Goal: Check status: Check status

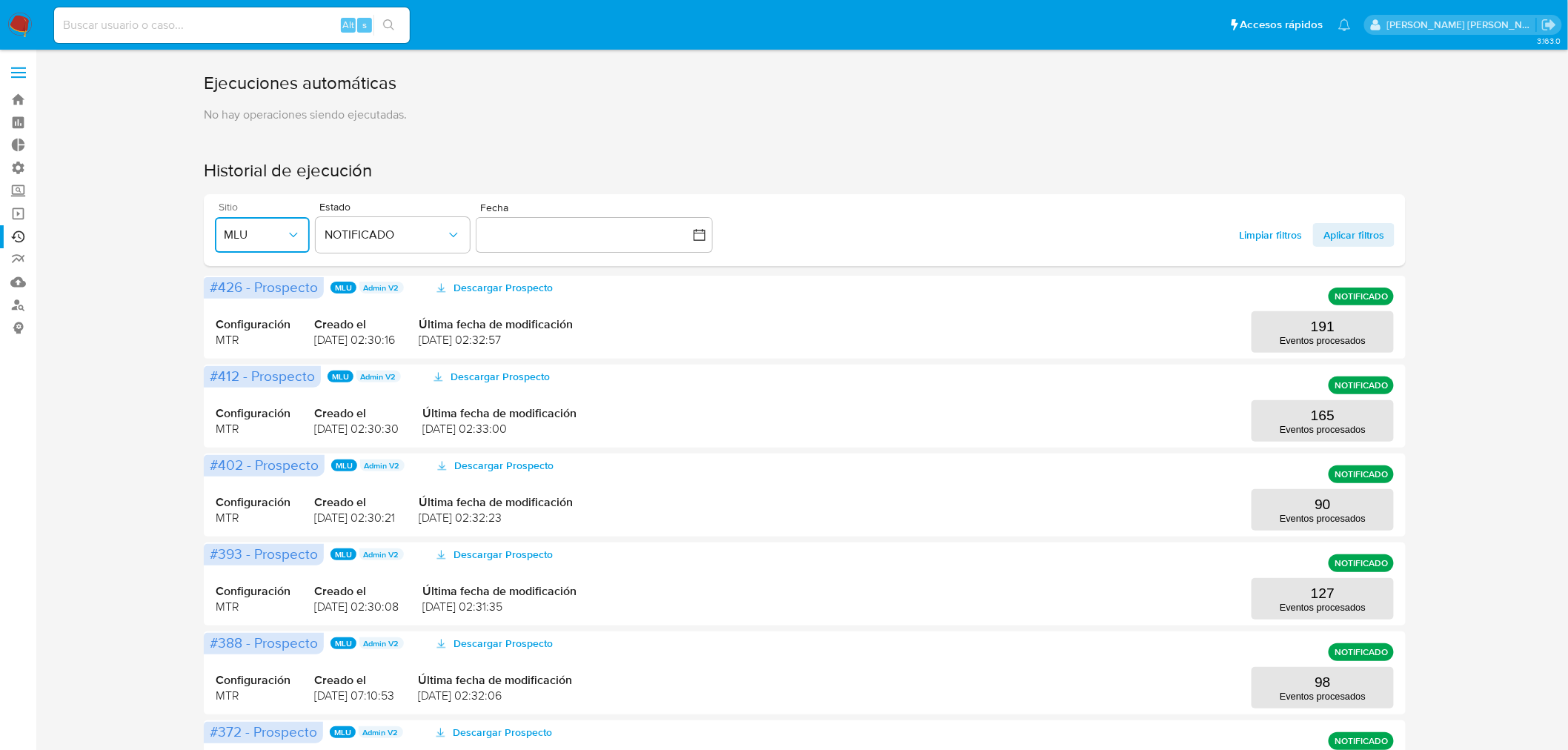
click at [249, 238] on span "MLU" at bounding box center [254, 234] width 62 height 15
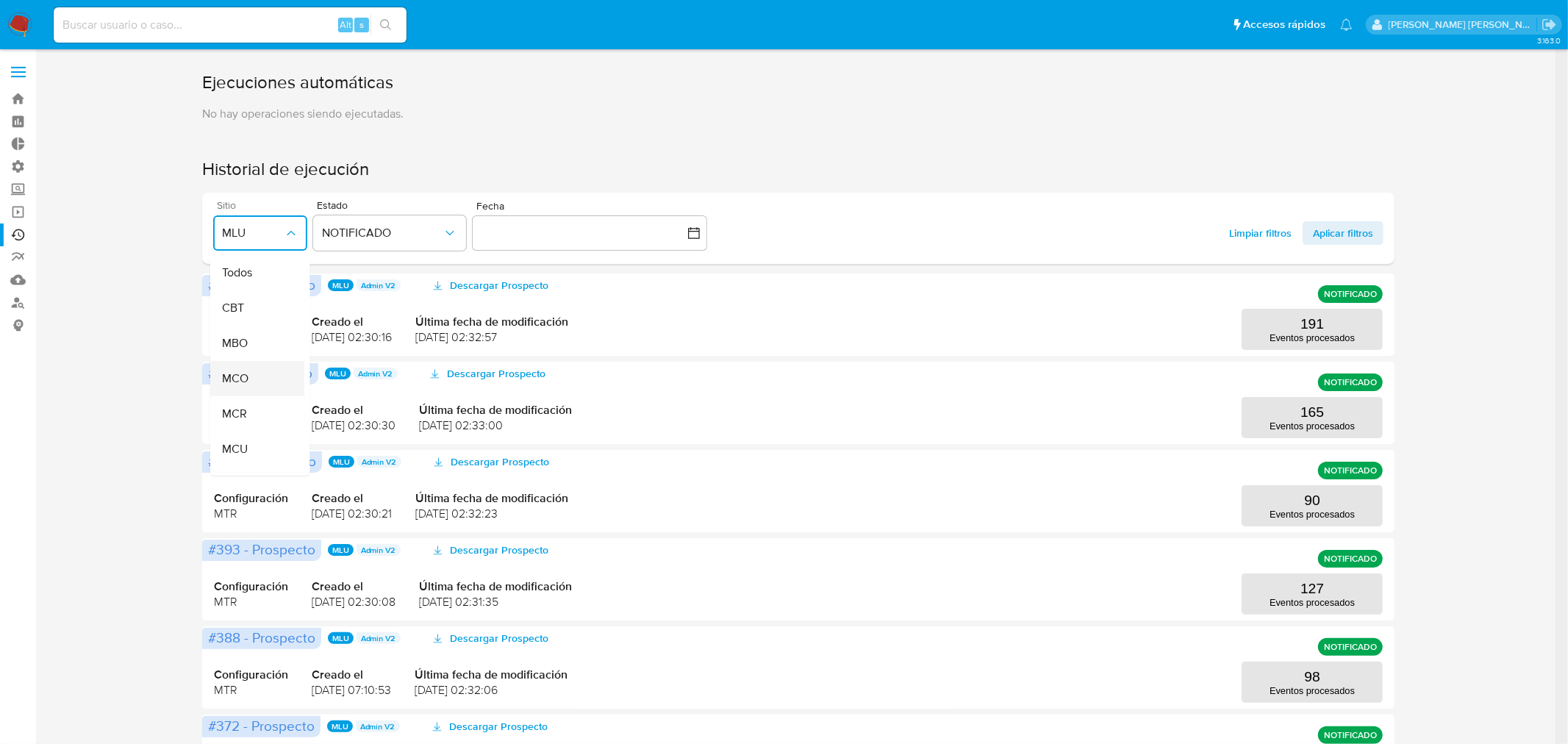
click at [253, 375] on div "MCO" at bounding box center [251, 379] width 62 height 36
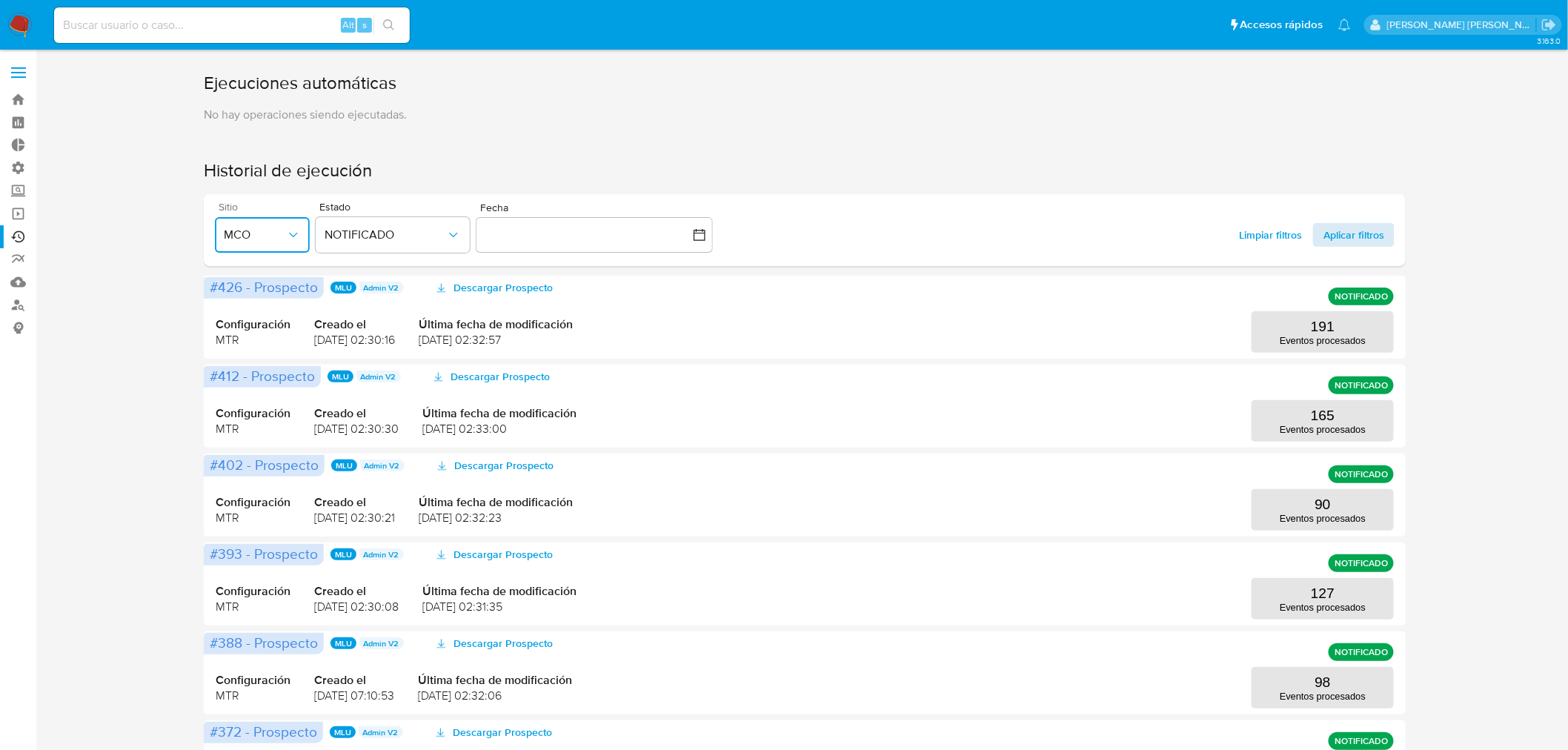
click at [1347, 239] on span "Aplicar filtros" at bounding box center [1353, 234] width 61 height 24
click at [1324, 511] on p "438" at bounding box center [1322, 504] width 24 height 17
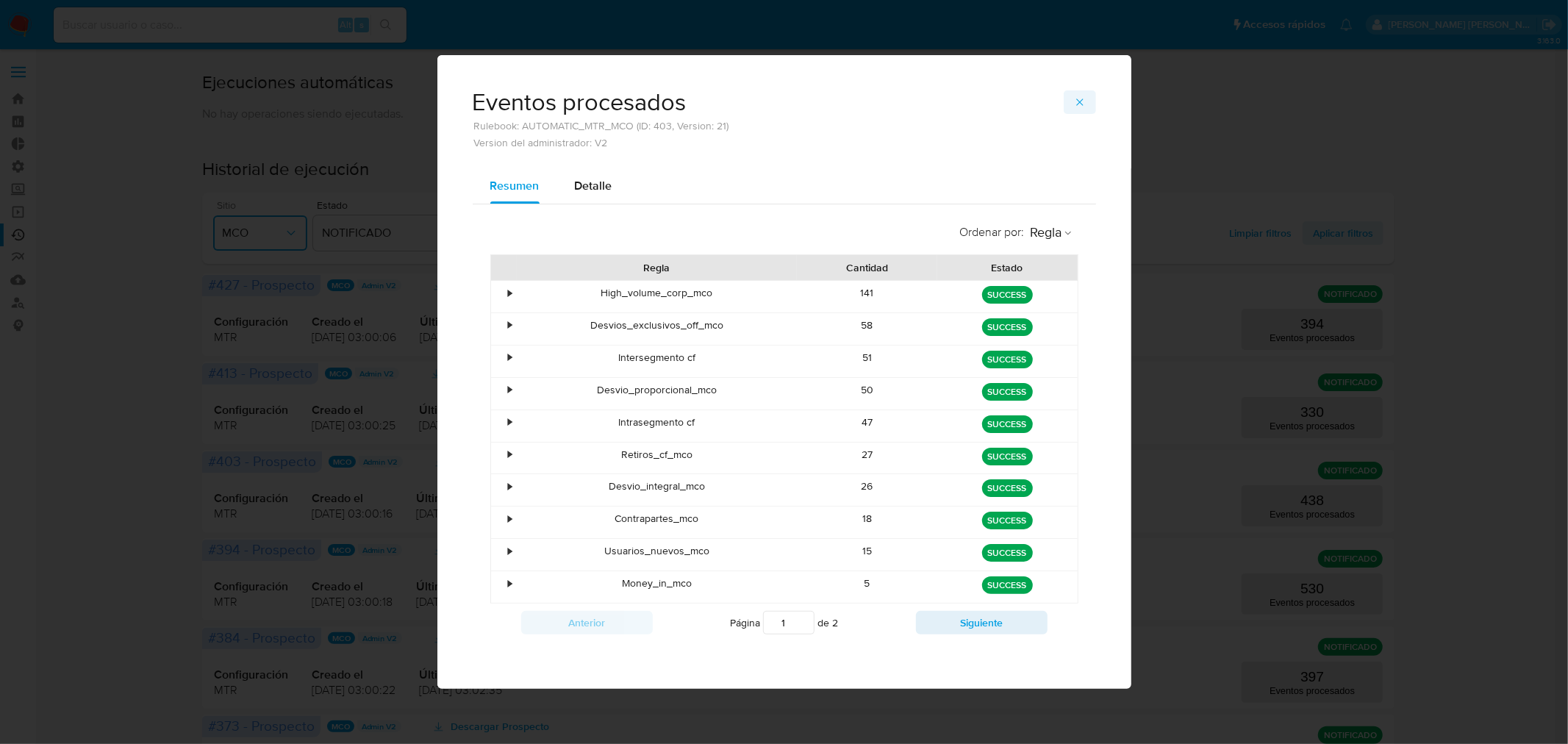
click at [1077, 107] on icon "button" at bounding box center [1080, 103] width 12 height 12
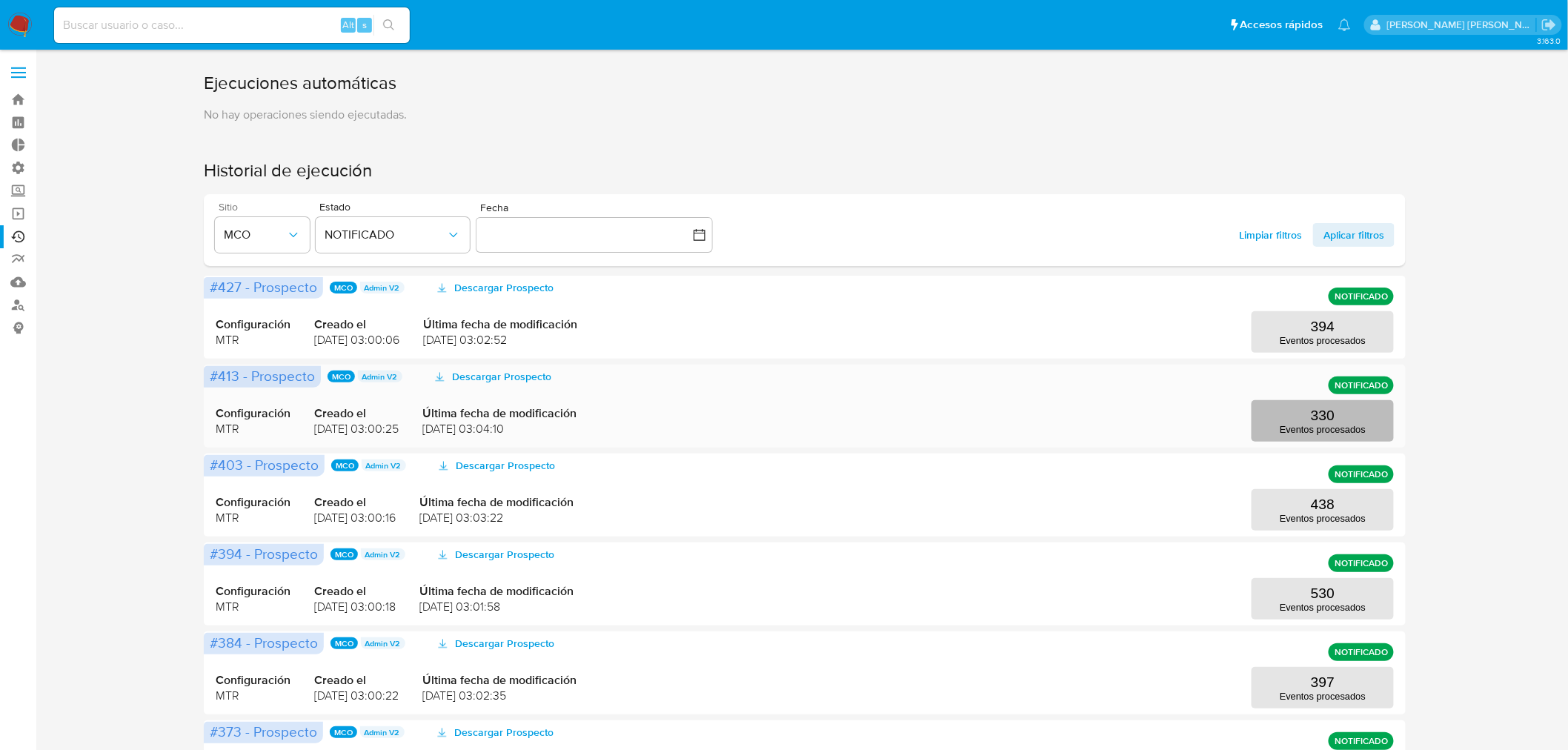
click at [1306, 404] on button "330 Eventos procesados" at bounding box center [1322, 420] width 142 height 41
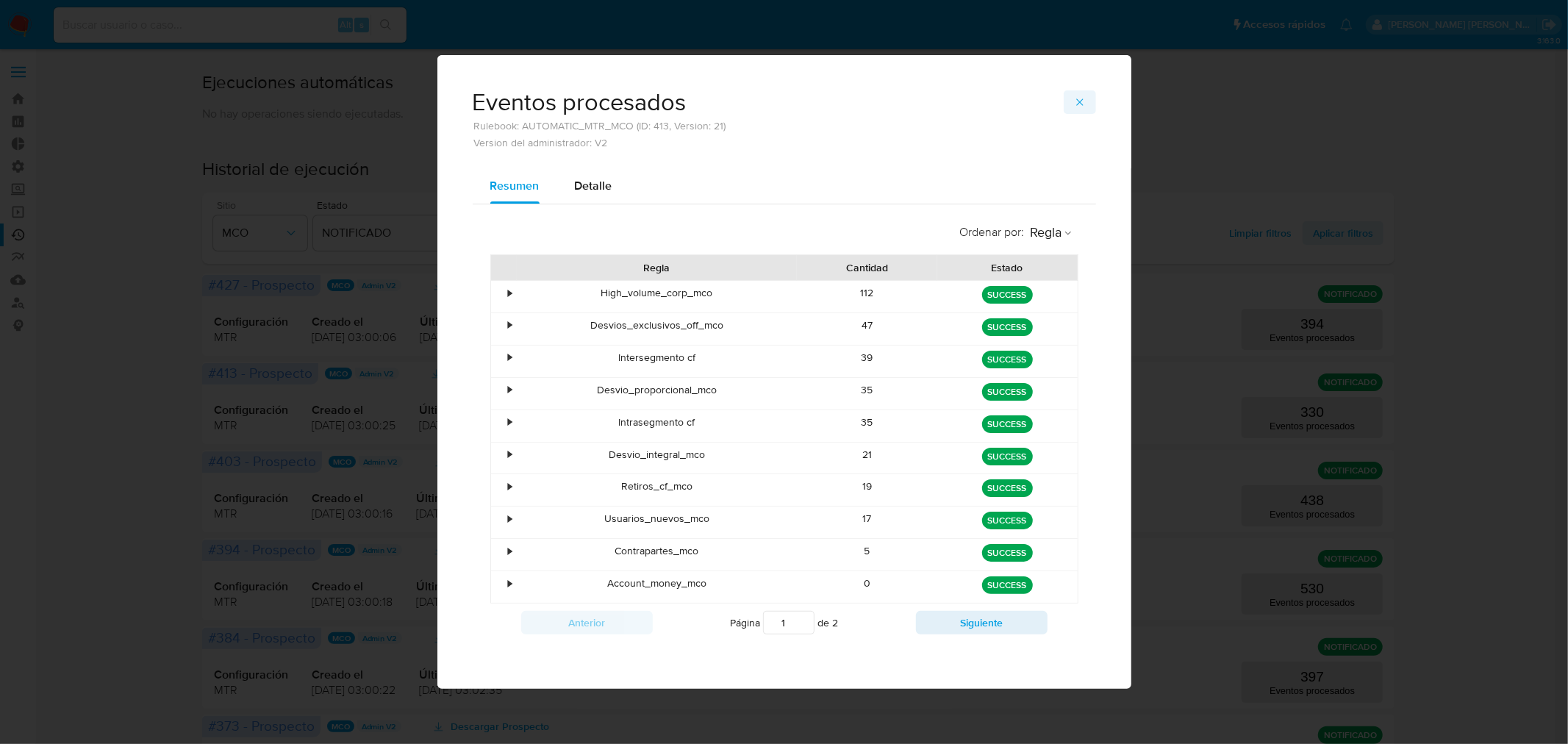
click at [1079, 108] on icon "button" at bounding box center [1080, 103] width 12 height 12
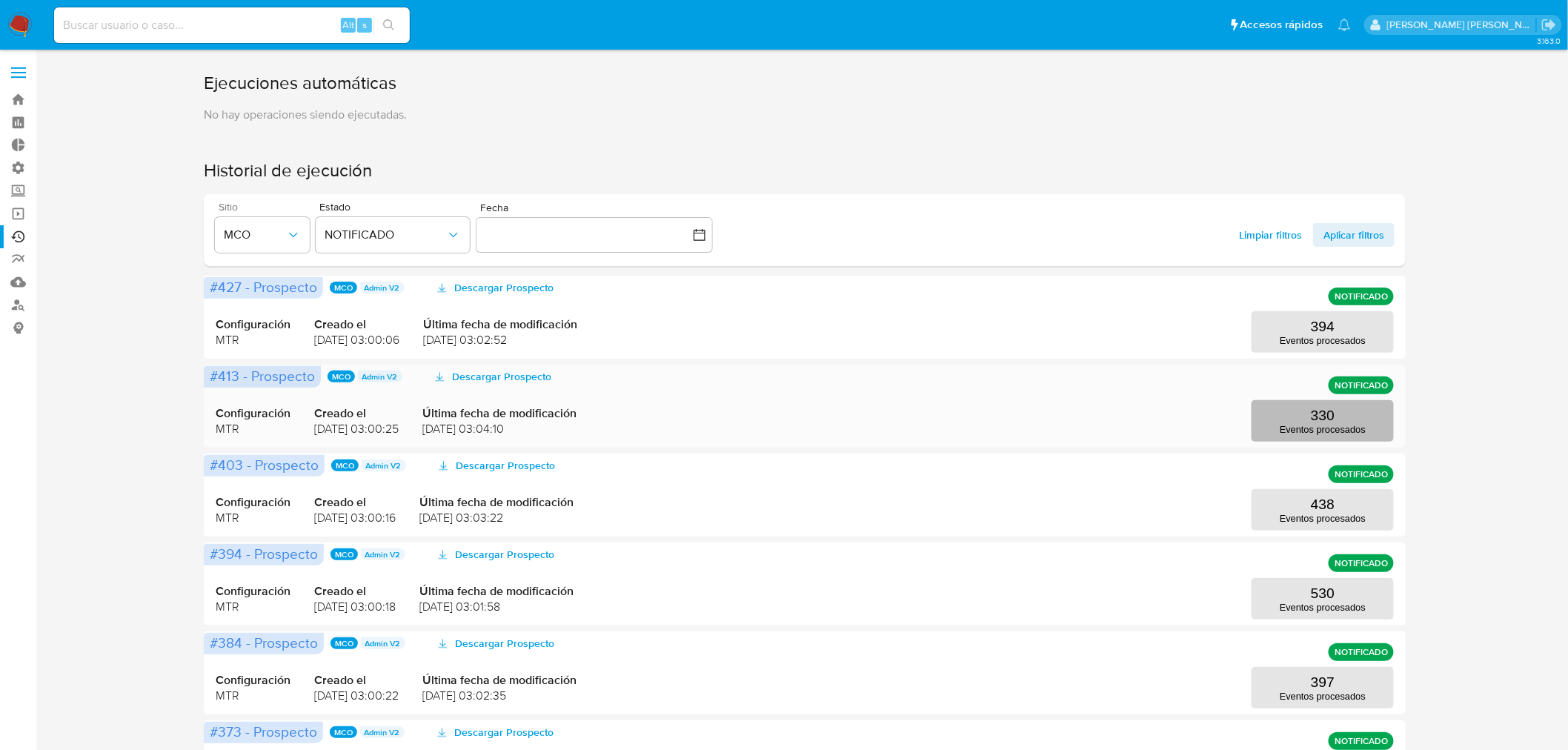
click at [1305, 433] on p "Eventos procesados" at bounding box center [1322, 429] width 86 height 11
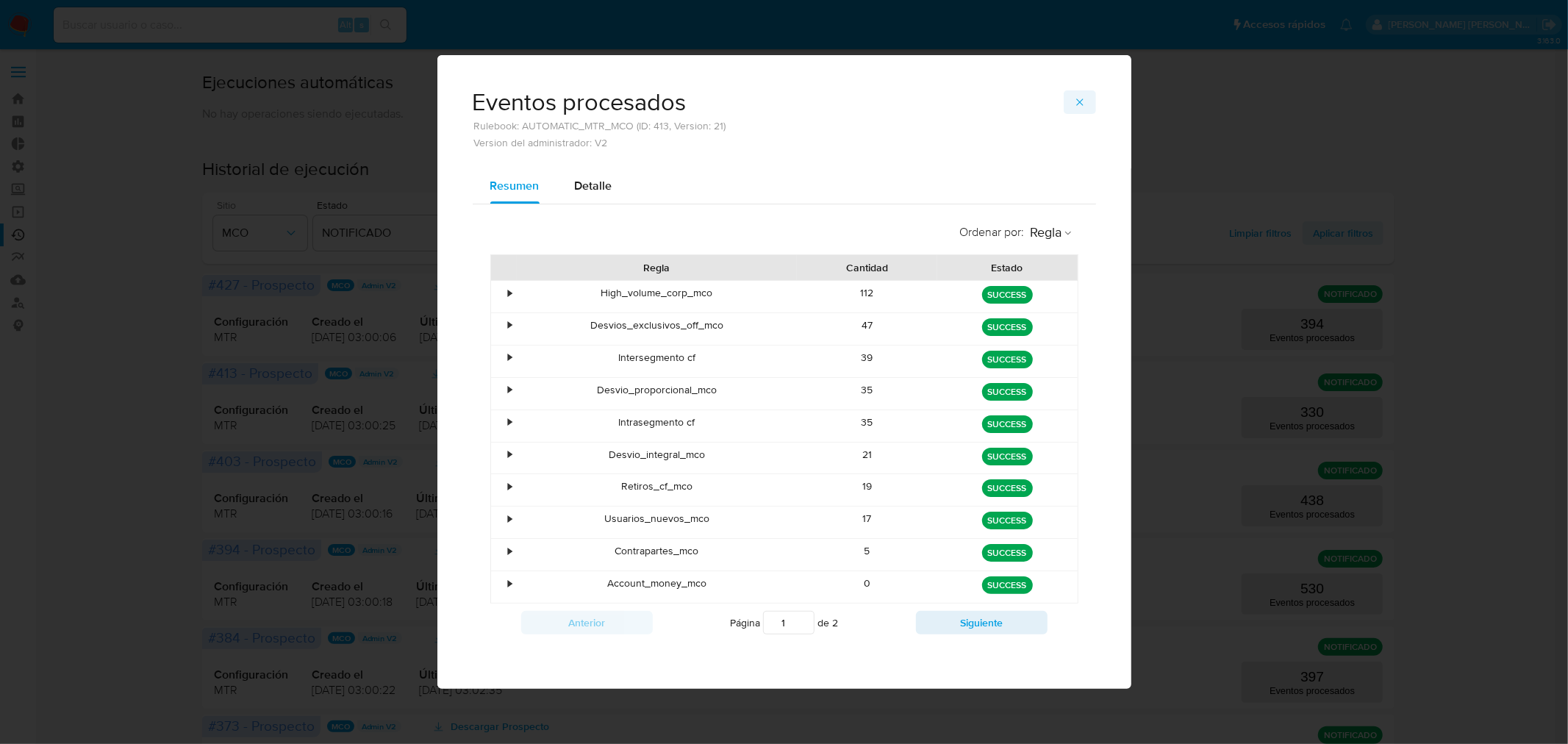
click at [1082, 92] on span "button" at bounding box center [1080, 103] width 12 height 21
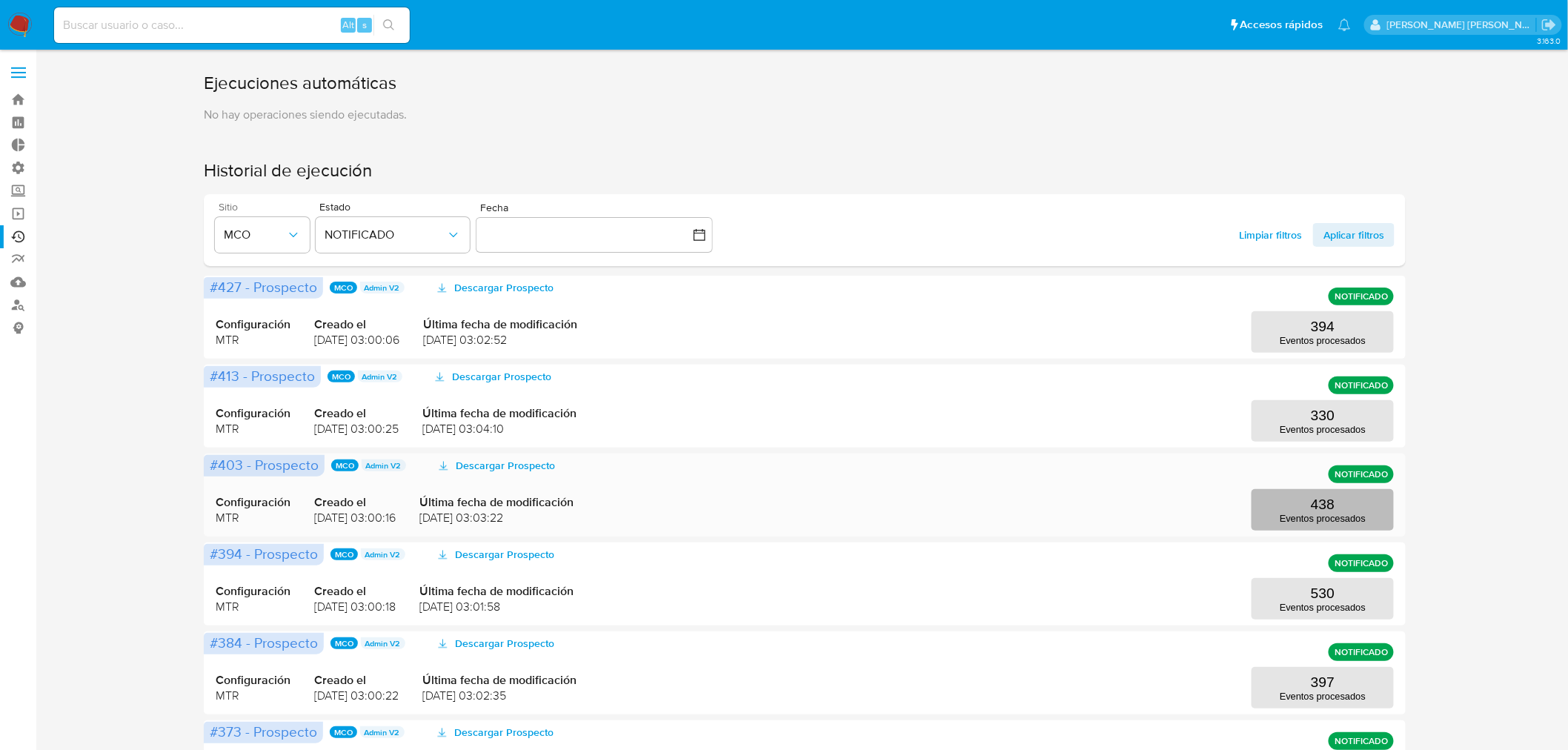
click at [1357, 513] on p "Eventos procesados" at bounding box center [1322, 518] width 86 height 11
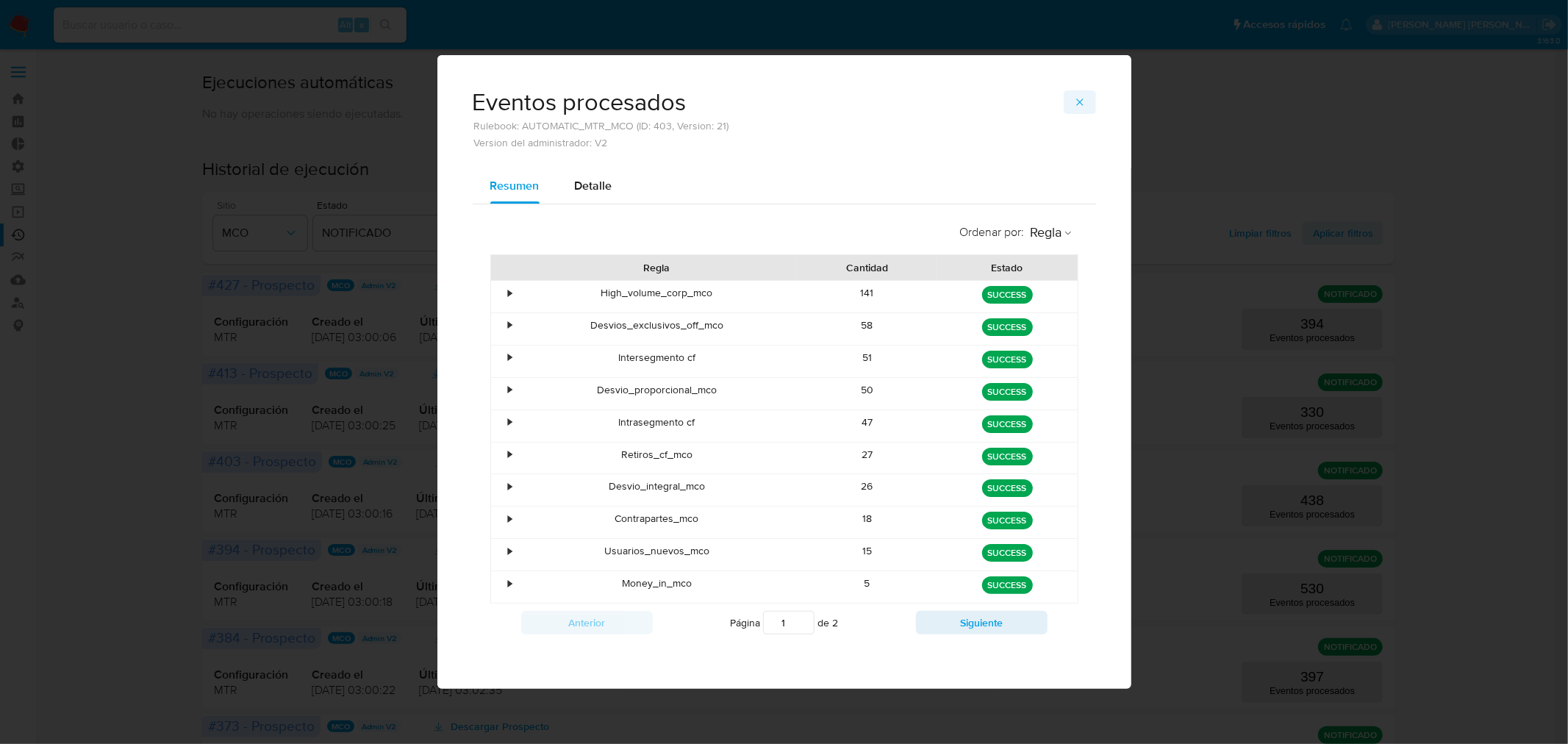
click at [1075, 107] on icon "button" at bounding box center [1080, 103] width 12 height 12
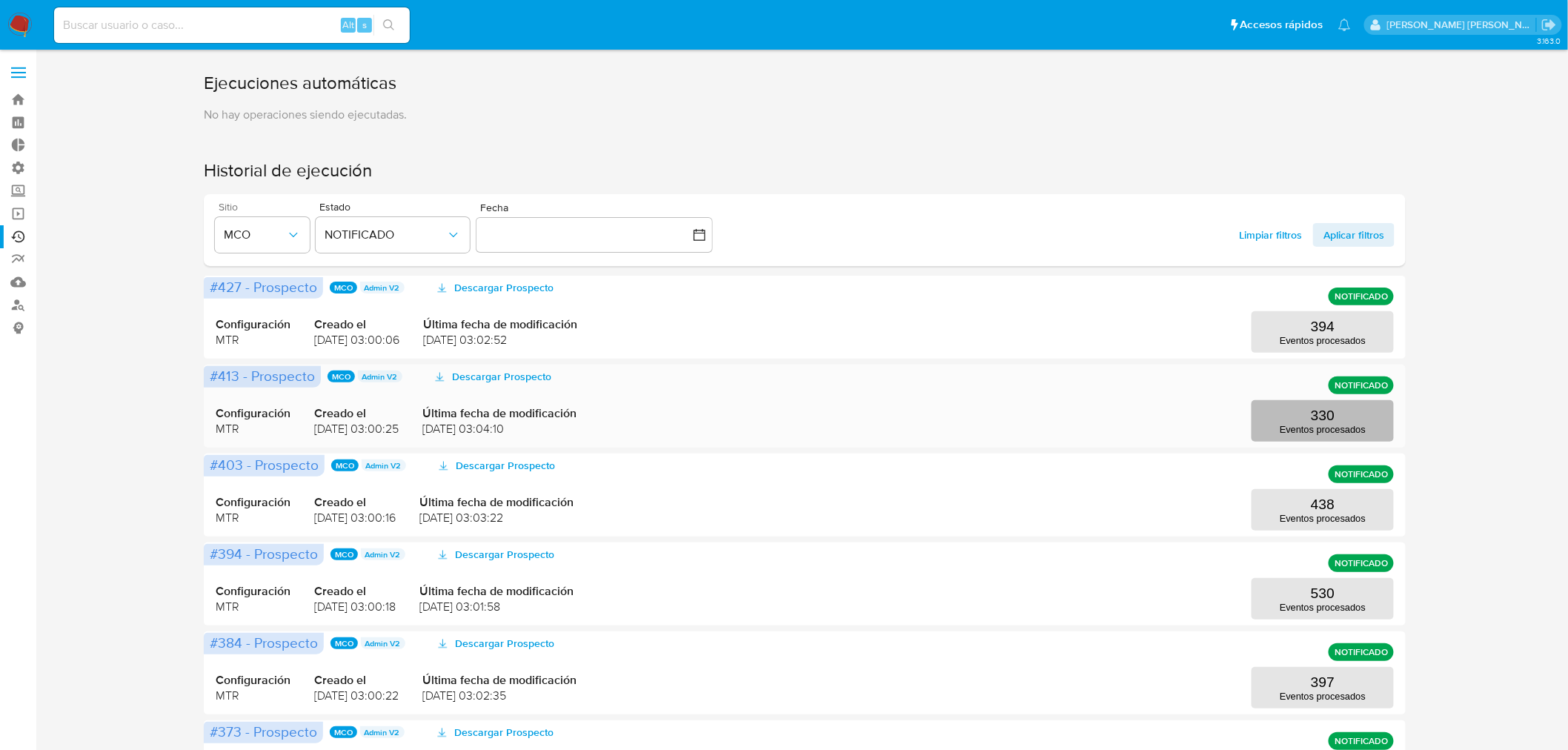
click at [1319, 416] on p "330" at bounding box center [1322, 416] width 24 height 17
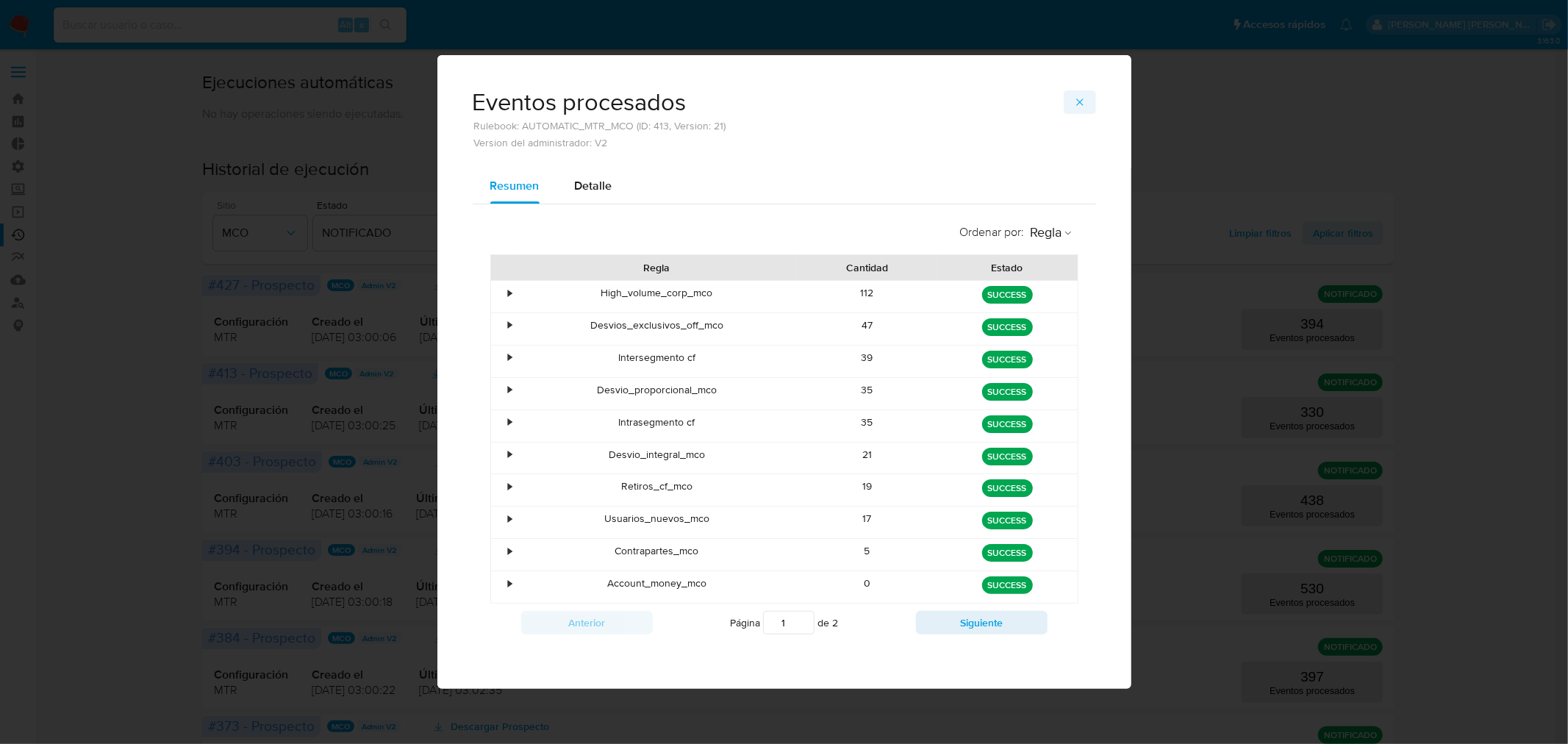
click at [1078, 105] on icon "button" at bounding box center [1079, 102] width 7 height 7
